Goal: Information Seeking & Learning: Check status

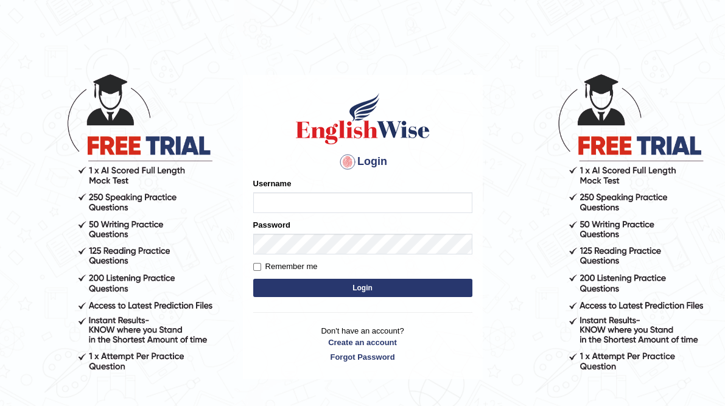
type input "ameerham"
click at [391, 287] on button "Login" at bounding box center [362, 288] width 219 height 18
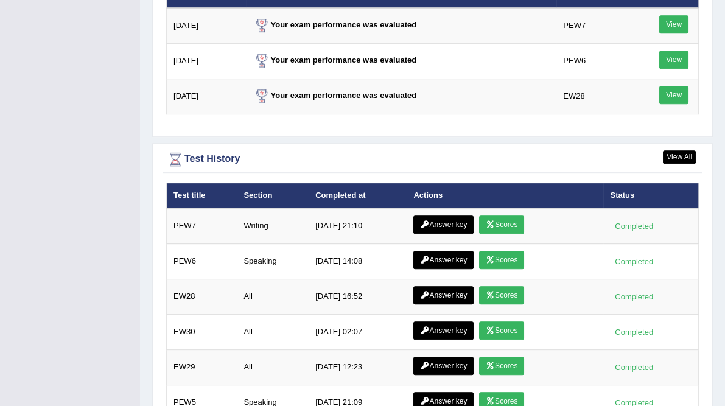
scroll to position [1656, 0]
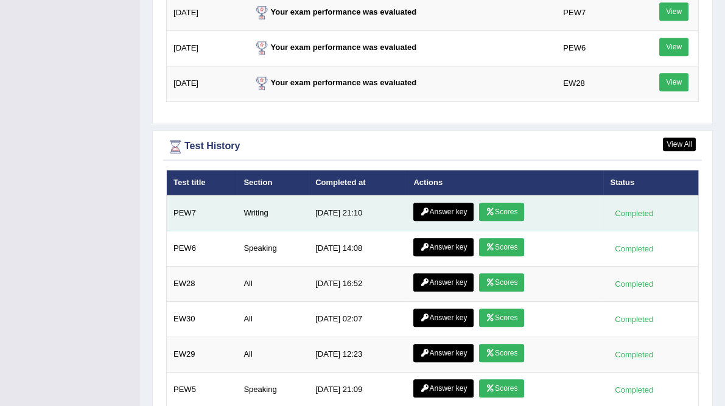
click at [500, 203] on link "Scores" at bounding box center [501, 212] width 45 height 18
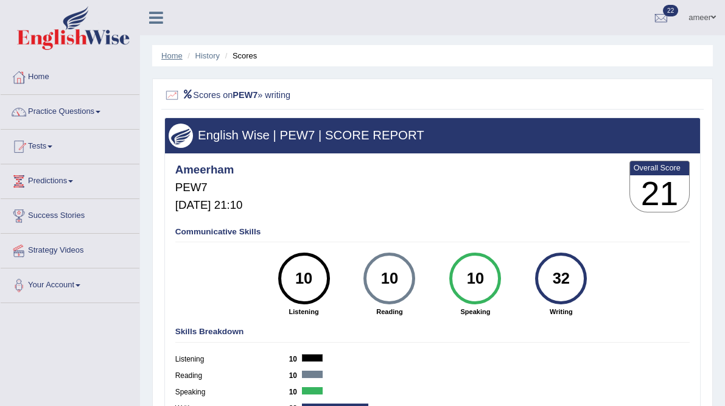
click at [172, 53] on link "Home" at bounding box center [171, 55] width 21 height 9
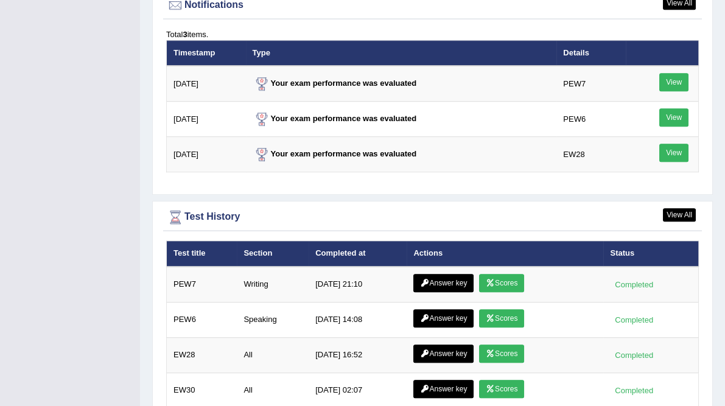
scroll to position [1509, 0]
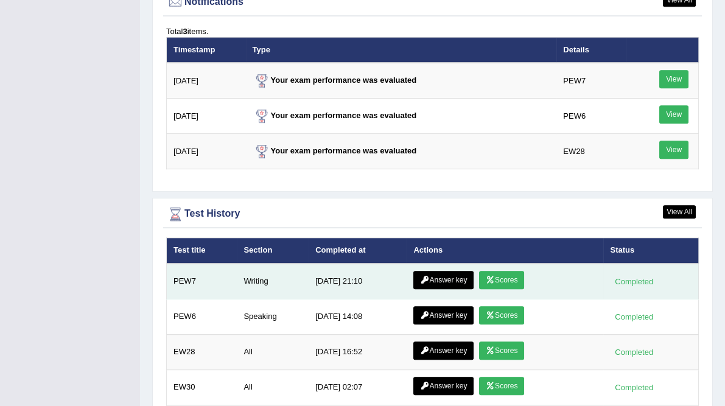
click at [460, 271] on link "Answer key" at bounding box center [443, 280] width 60 height 18
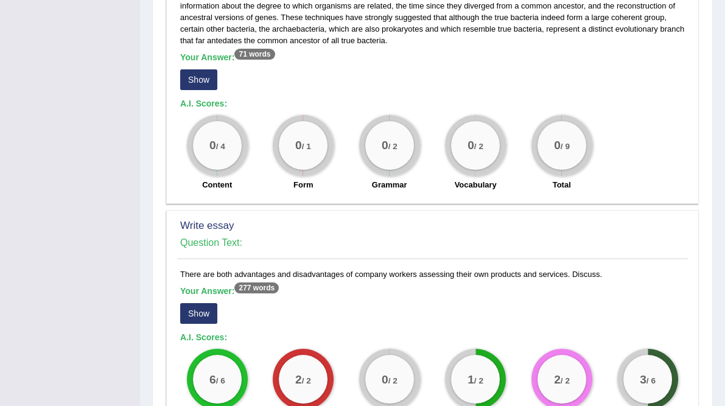
scroll to position [828, 0]
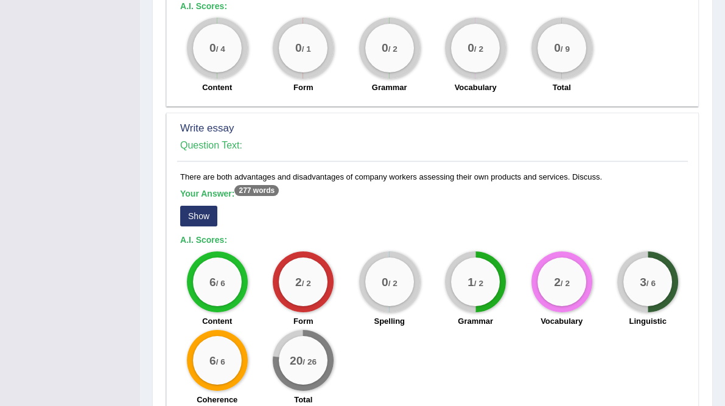
click at [203, 206] on button "Show" at bounding box center [198, 216] width 37 height 21
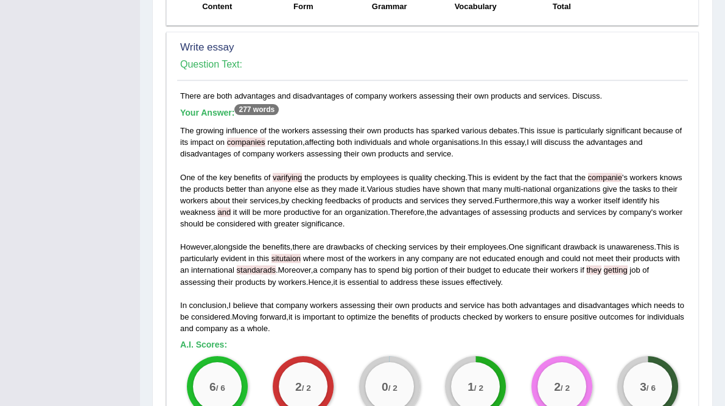
scroll to position [925, 0]
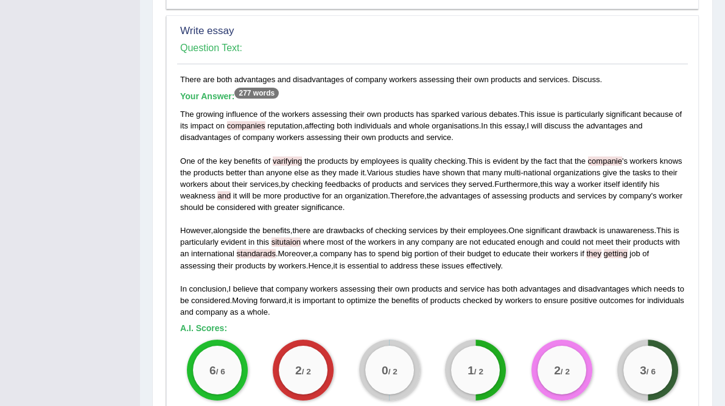
click at [286, 156] on span "varifying" at bounding box center [287, 160] width 29 height 9
drag, startPoint x: 286, startPoint y: 145, endPoint x: 137, endPoint y: 172, distance: 151.4
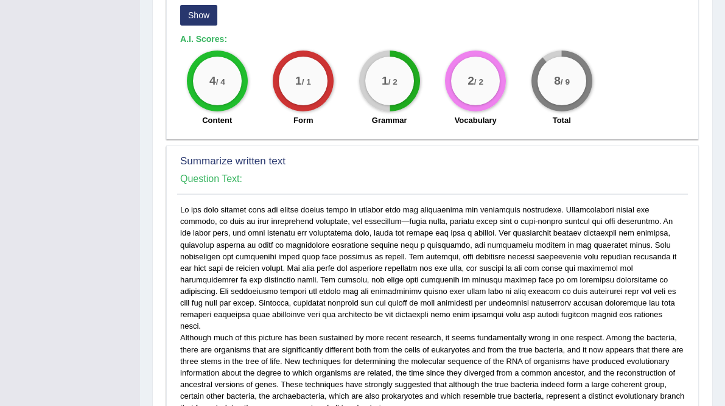
scroll to position [460, 0]
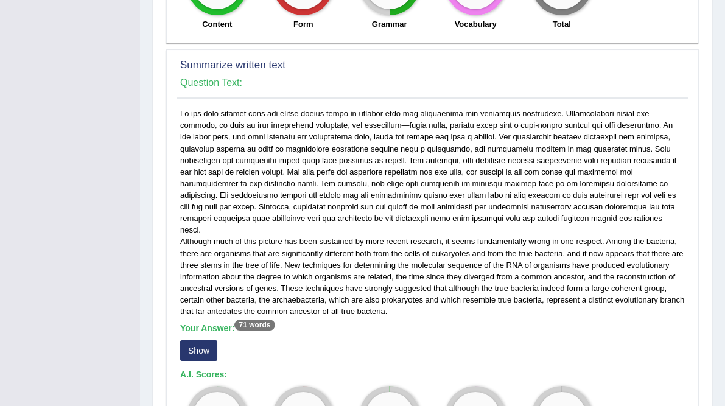
click at [212, 340] on button "Show" at bounding box center [198, 350] width 37 height 21
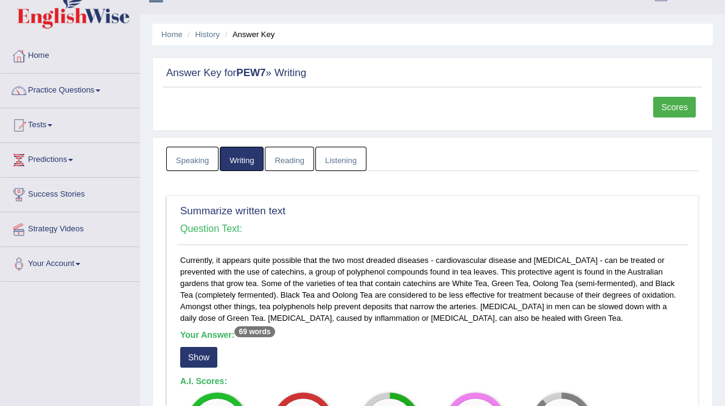
scroll to position [0, 0]
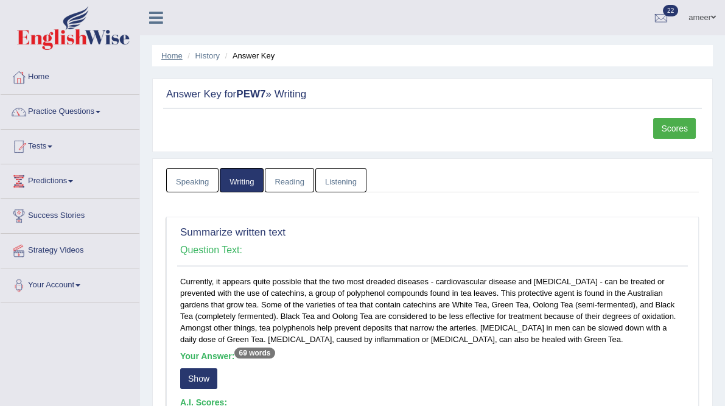
click at [181, 55] on link "Home" at bounding box center [171, 55] width 21 height 9
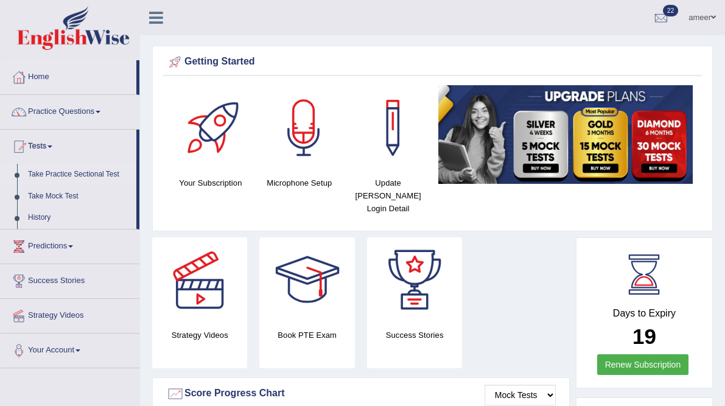
click at [108, 170] on link "Take Practice Sectional Test" at bounding box center [80, 175] width 114 height 22
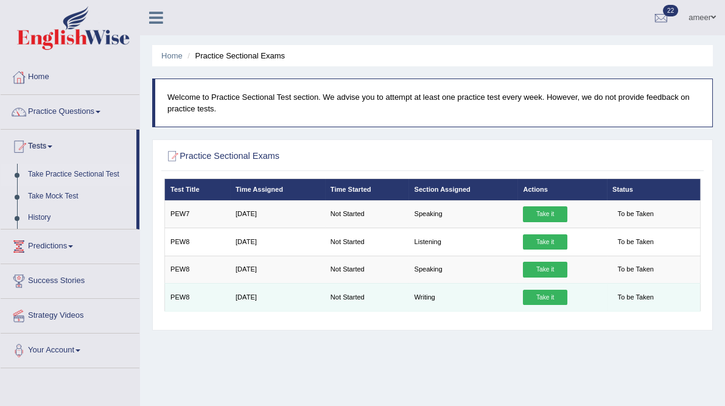
click at [537, 306] on link "Take it" at bounding box center [545, 298] width 44 height 16
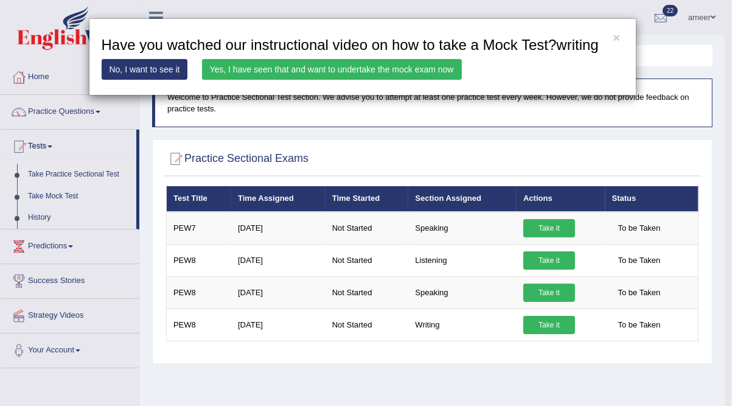
click at [427, 68] on link "Yes, I have seen that and want to undertake the mock exam now" at bounding box center [332, 69] width 260 height 21
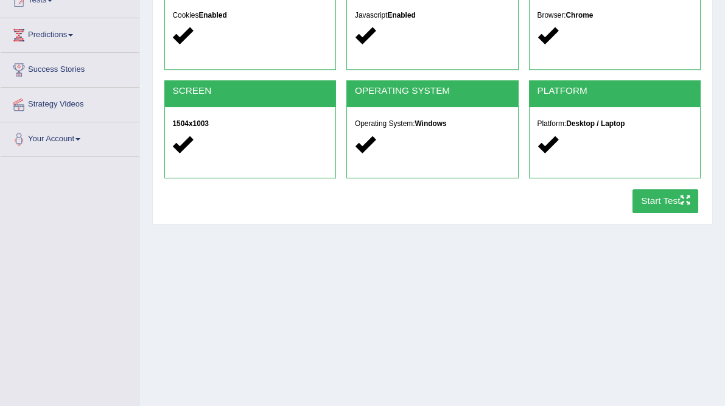
click at [632, 213] on button "Start Test" at bounding box center [665, 201] width 66 height 24
